Goal: Task Accomplishment & Management: Manage account settings

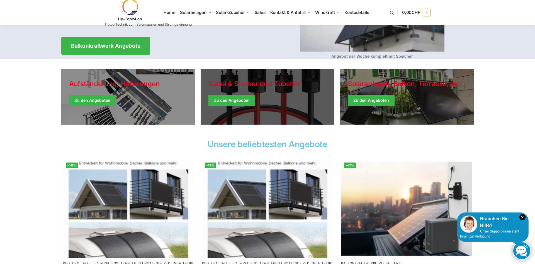
scroll to position [114, 0]
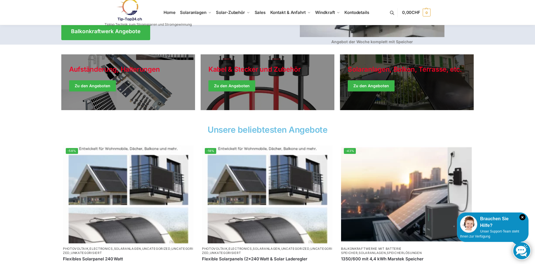
click at [374, 86] on link "Winter Jackets" at bounding box center [407, 82] width 134 height 56
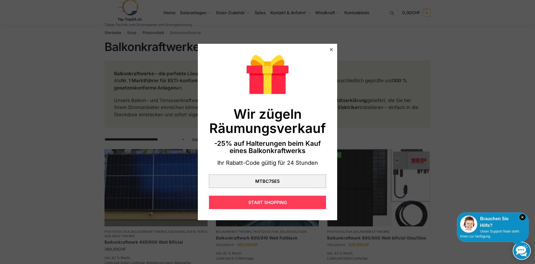
click at [277, 201] on div "START SHOPPING" at bounding box center [267, 202] width 117 height 13
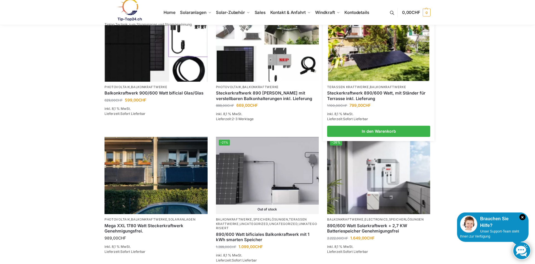
scroll to position [284, 0]
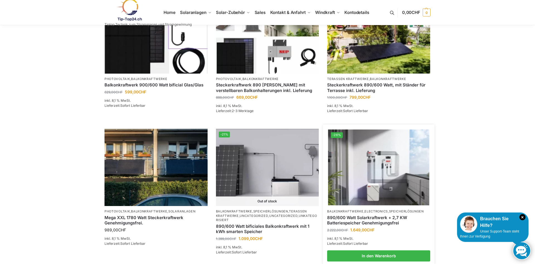
click at [358, 212] on link "Balkonkraftwerke" at bounding box center [345, 211] width 36 height 4
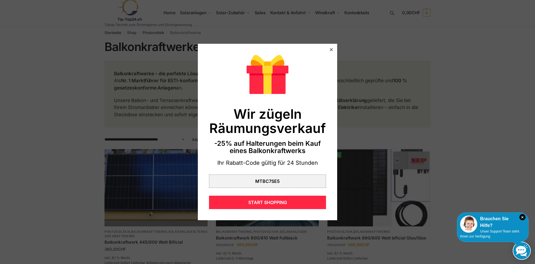
click at [331, 50] on icon at bounding box center [331, 49] width 3 height 3
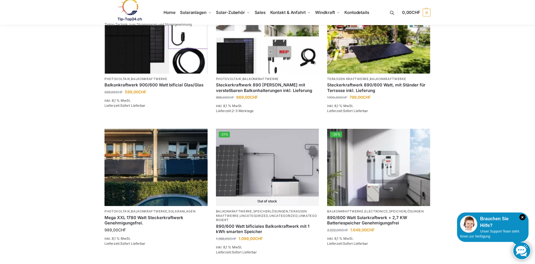
scroll to position [313, 0]
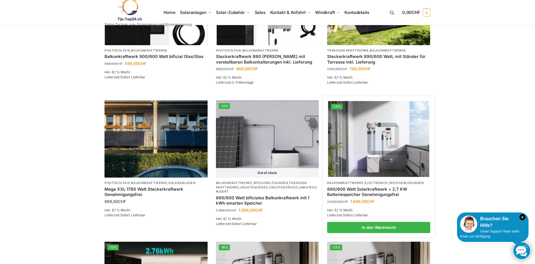
click at [381, 133] on img at bounding box center [379, 139] width 101 height 76
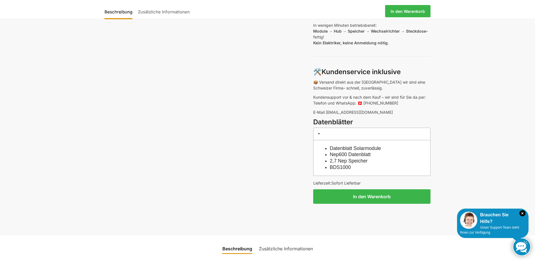
scroll to position [427, 0]
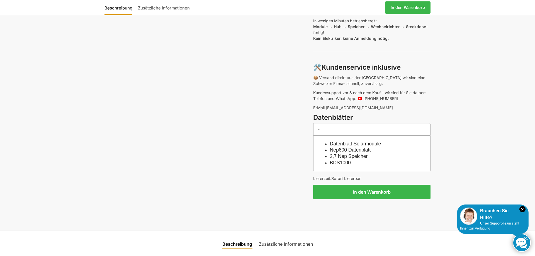
click at [346, 151] on link "Nep600 Datenblatt" at bounding box center [350, 150] width 41 height 6
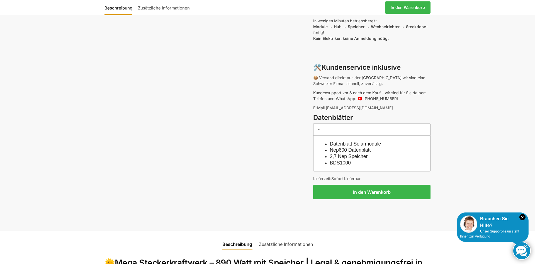
click at [349, 159] on link "2,7 Nep Speicher" at bounding box center [349, 157] width 38 height 6
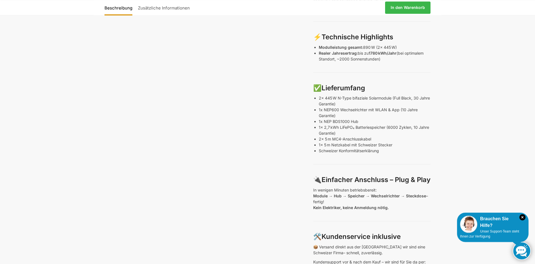
scroll to position [256, 0]
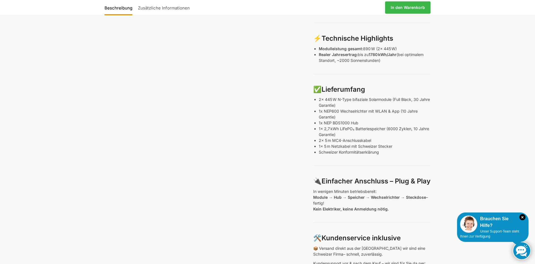
click at [146, 8] on link "Zusätzliche Informationen" at bounding box center [163, 7] width 57 height 13
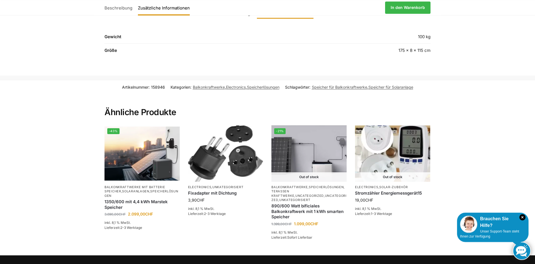
scroll to position [658, 0]
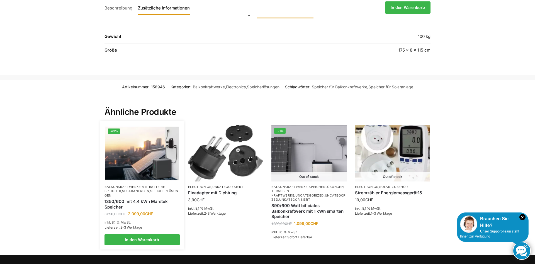
click at [122, 202] on link "1350/600 mit 4,4 kWh Marstek Speicher" at bounding box center [142, 204] width 75 height 11
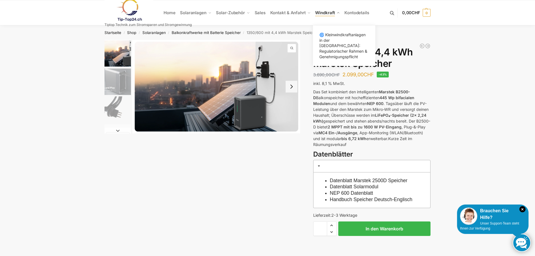
click at [325, 12] on span "Windkraft" at bounding box center [325, 12] width 20 height 5
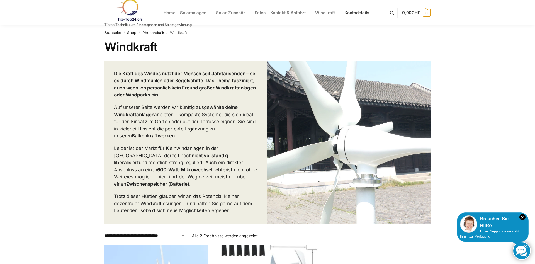
click at [351, 15] on span "Kontodetails" at bounding box center [357, 12] width 25 height 5
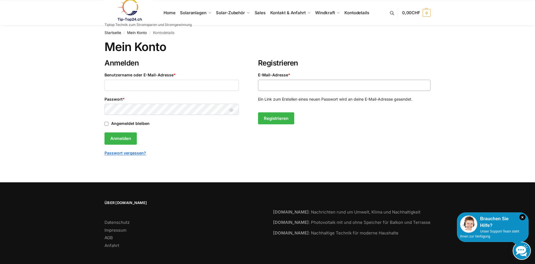
click at [268, 80] on input "E-Mail-Adresse * Erforderlich" at bounding box center [344, 85] width 173 height 11
type input "**********"
click at [278, 118] on button "Registrieren" at bounding box center [276, 118] width 36 height 12
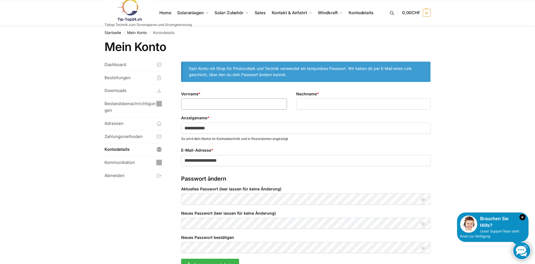
click at [188, 102] on input "Vorname *" at bounding box center [234, 103] width 106 height 11
type input "*****"
